Goal: Navigation & Orientation: Find specific page/section

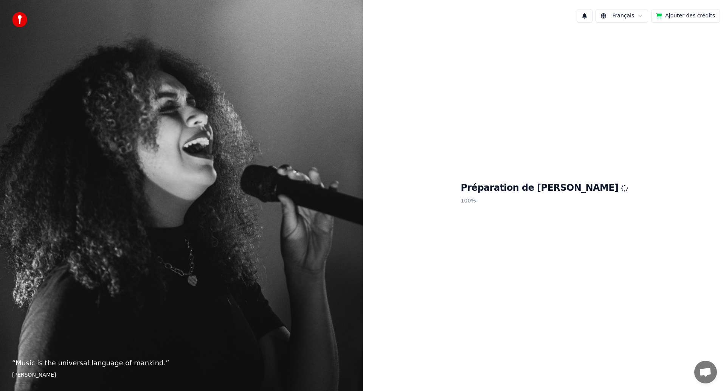
click at [693, 19] on button "Ajouter des crédits" at bounding box center [685, 16] width 69 height 14
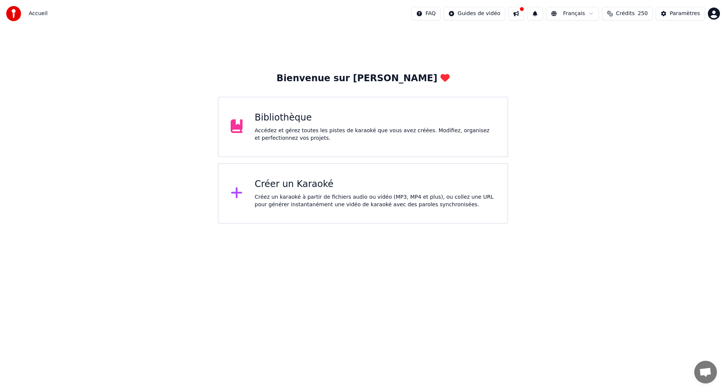
click at [351, 117] on div "Bibliothèque" at bounding box center [375, 118] width 241 height 12
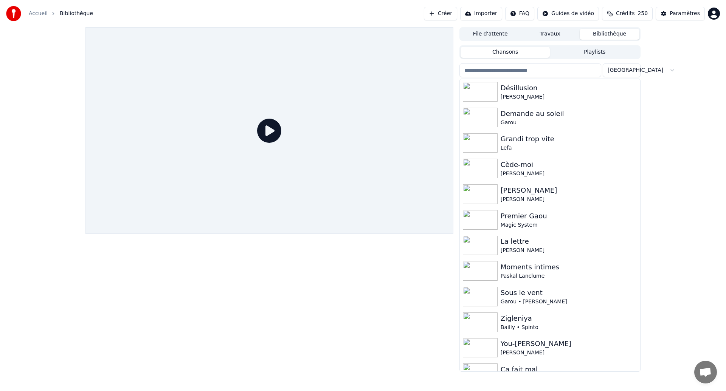
drag, startPoint x: 695, startPoint y: 109, endPoint x: 425, endPoint y: 391, distance: 390.1
click at [681, 115] on div "File d'attente Travaux Bibliothèque Chansons Playlists Trier Désillusion Fred B…" at bounding box center [363, 199] width 726 height 345
